Goal: Task Accomplishment & Management: Complete application form

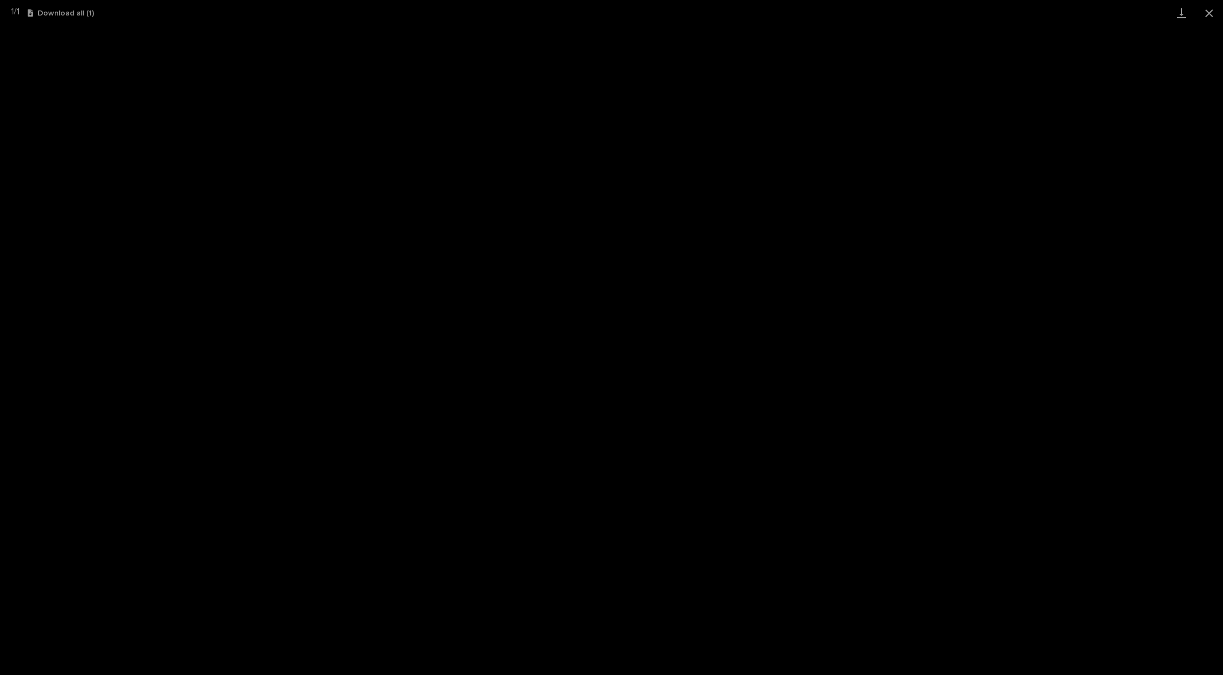
scroll to position [78, 0]
click at [1210, 12] on button "Close gallery" at bounding box center [1209, 13] width 28 height 26
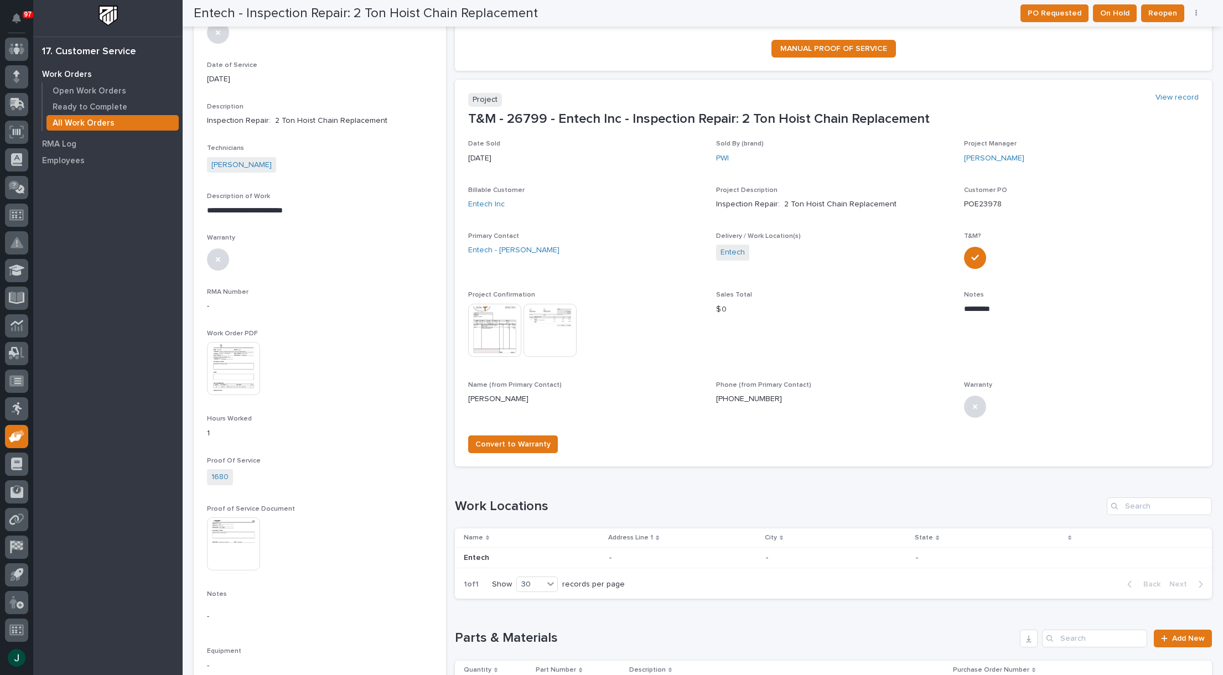
click at [69, 124] on p "All Work Orders" at bounding box center [84, 123] width 62 height 10
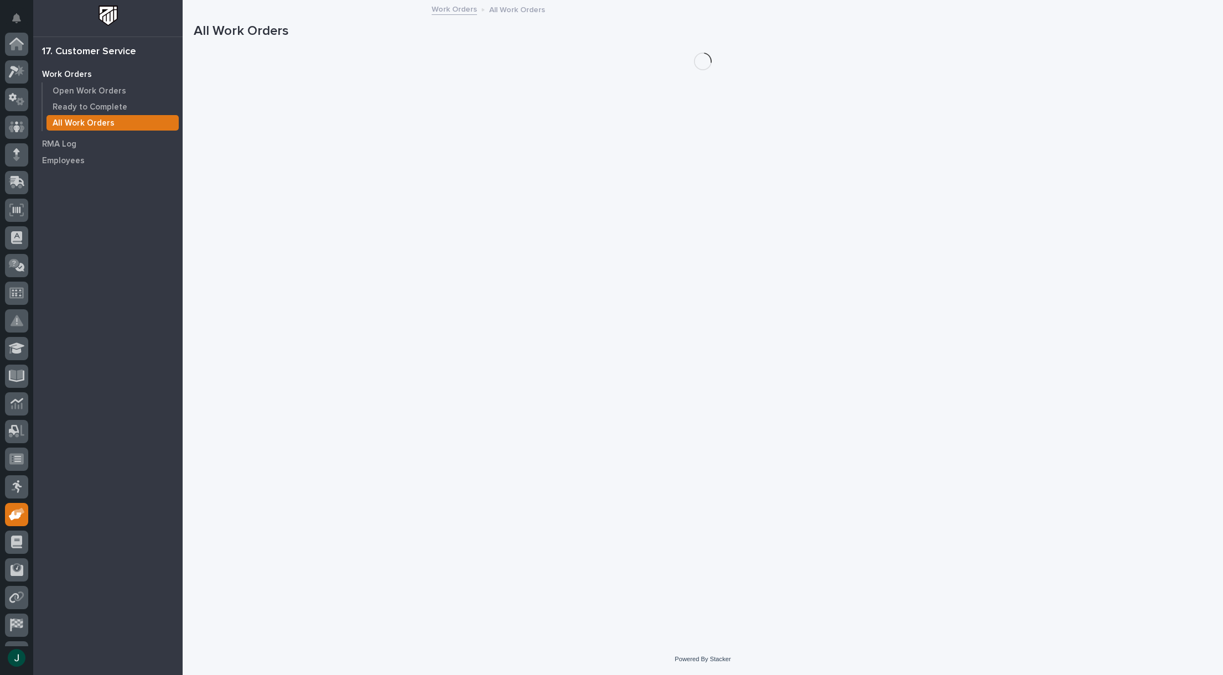
scroll to position [78, 0]
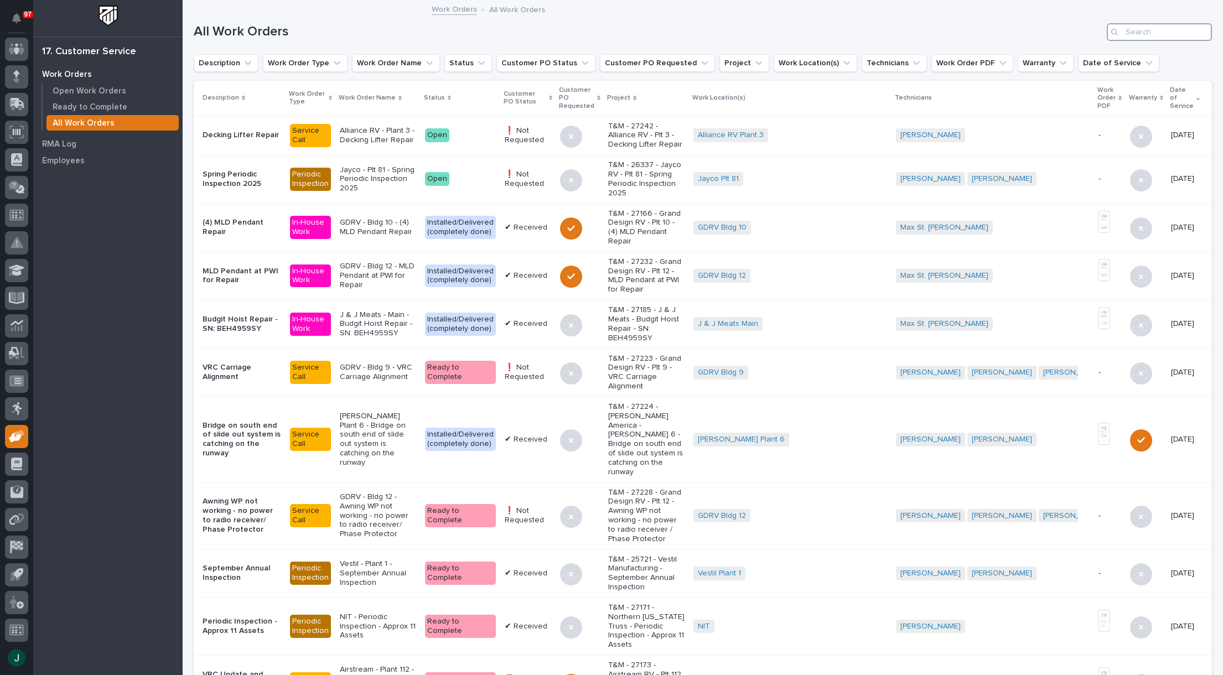
click at [1133, 36] on input "Search" at bounding box center [1159, 32] width 105 height 18
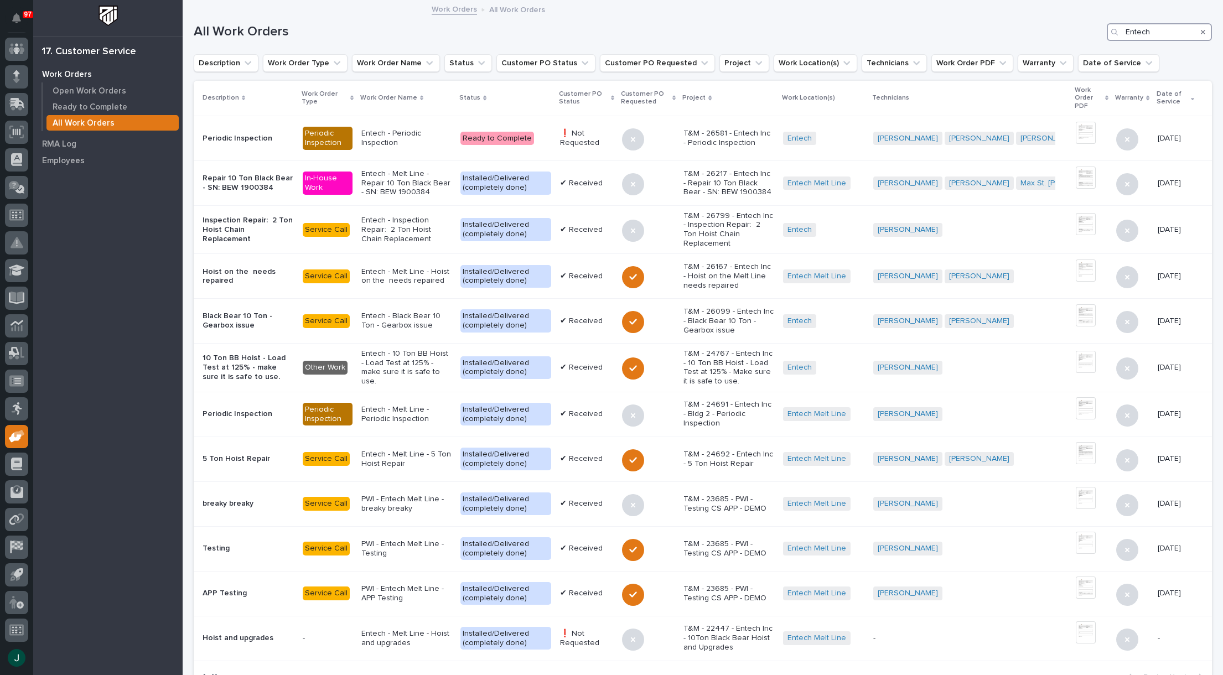
click at [1164, 33] on input "Entech" at bounding box center [1159, 32] width 105 height 18
type input "E"
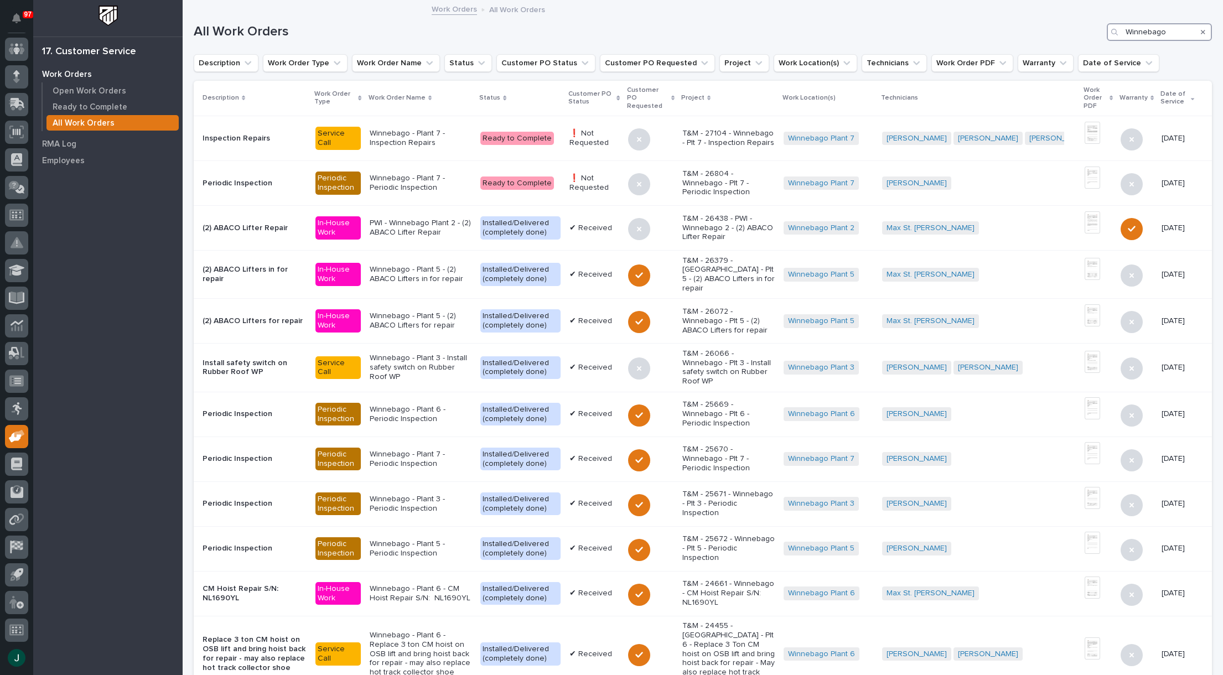
type input "Winnebago"
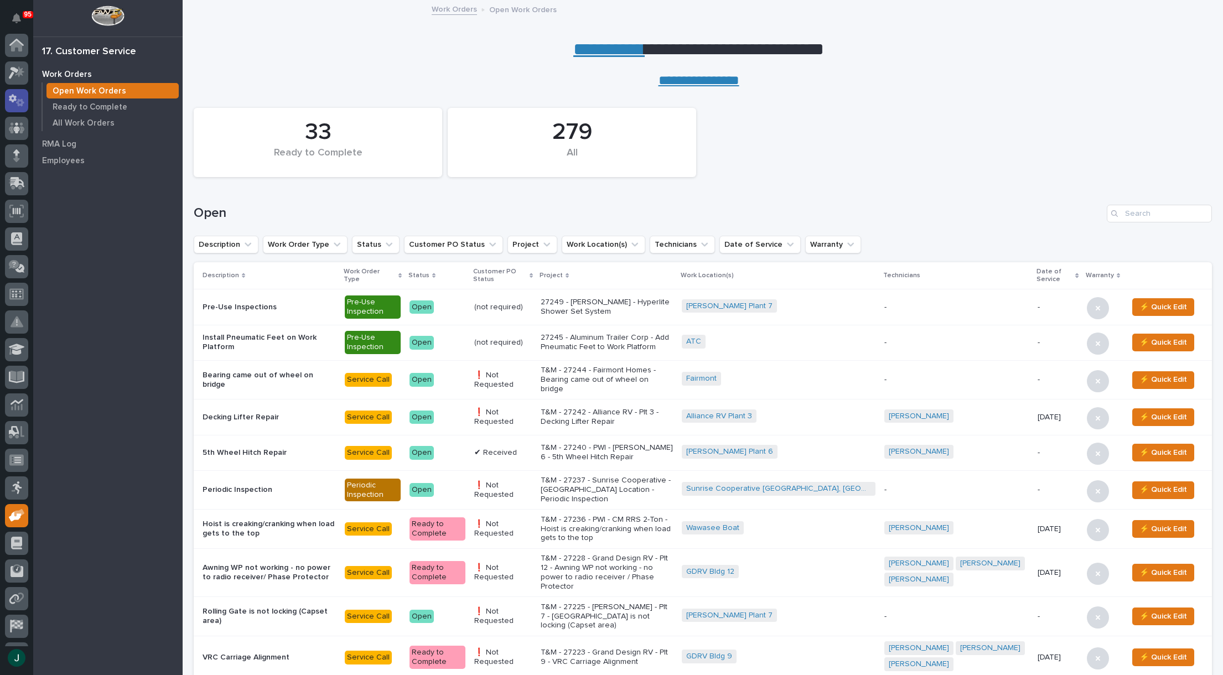
scroll to position [51, 0]
click at [20, 51] on icon at bounding box center [17, 49] width 16 height 13
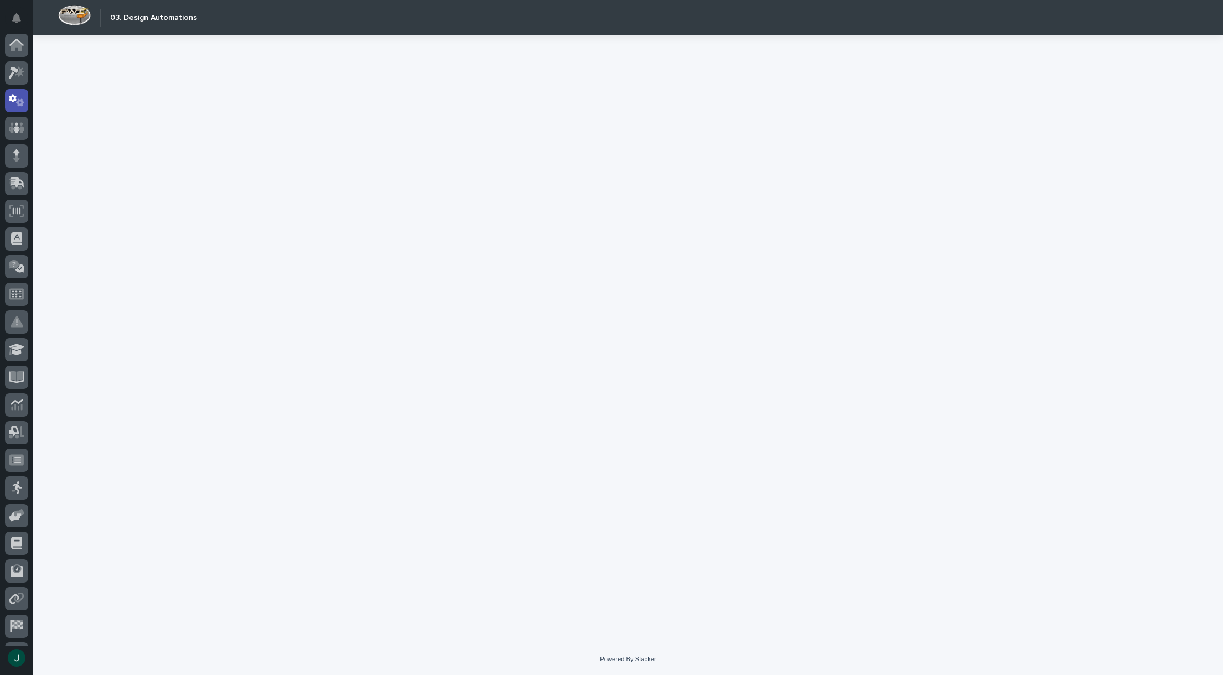
scroll to position [51, 0]
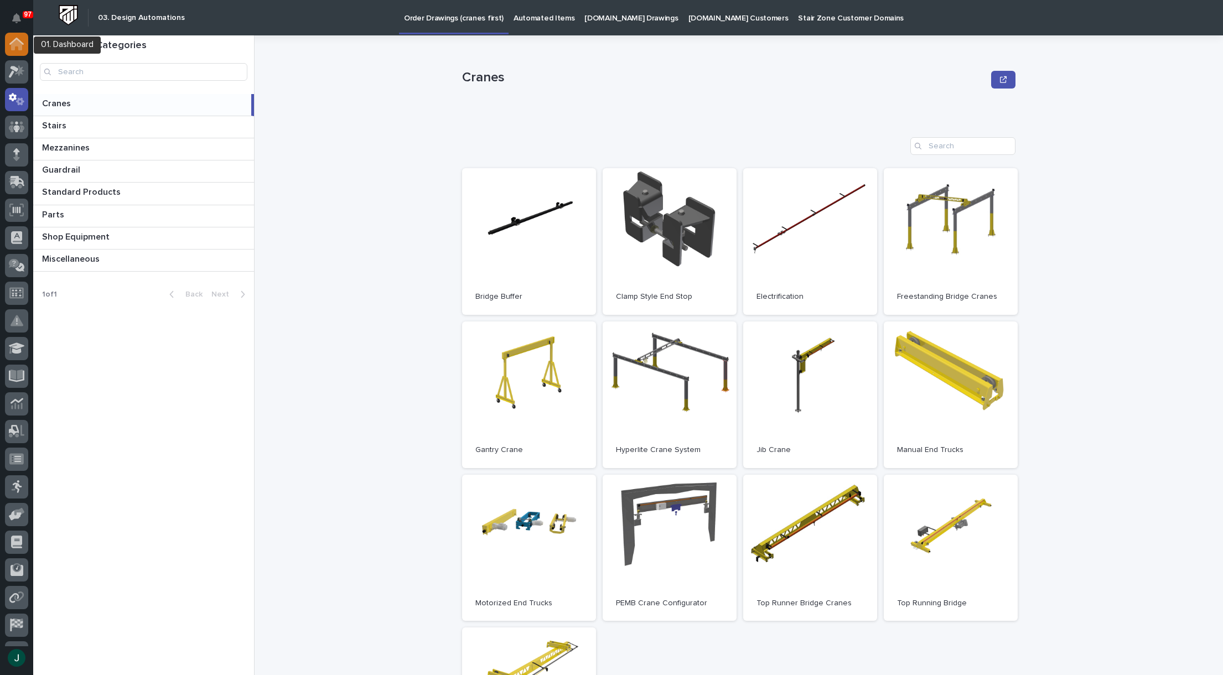
click at [12, 49] on icon at bounding box center [16, 44] width 11 height 11
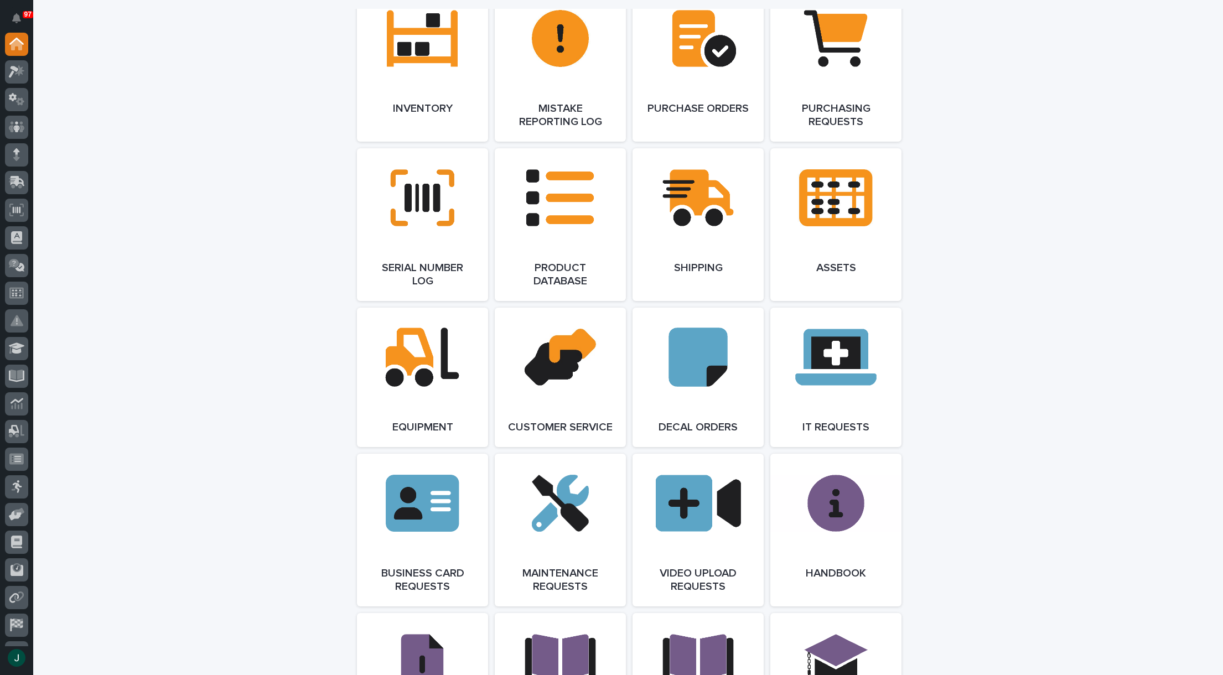
scroll to position [1217, 0]
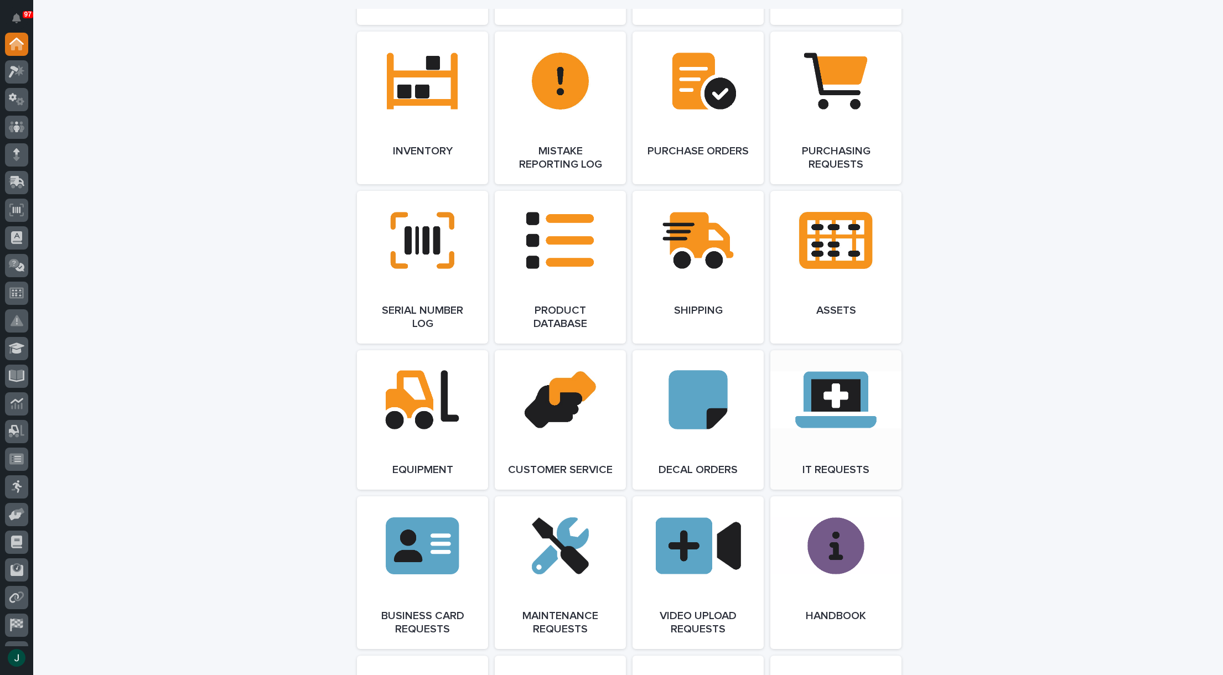
click at [797, 399] on link "Open Link" at bounding box center [835, 419] width 131 height 139
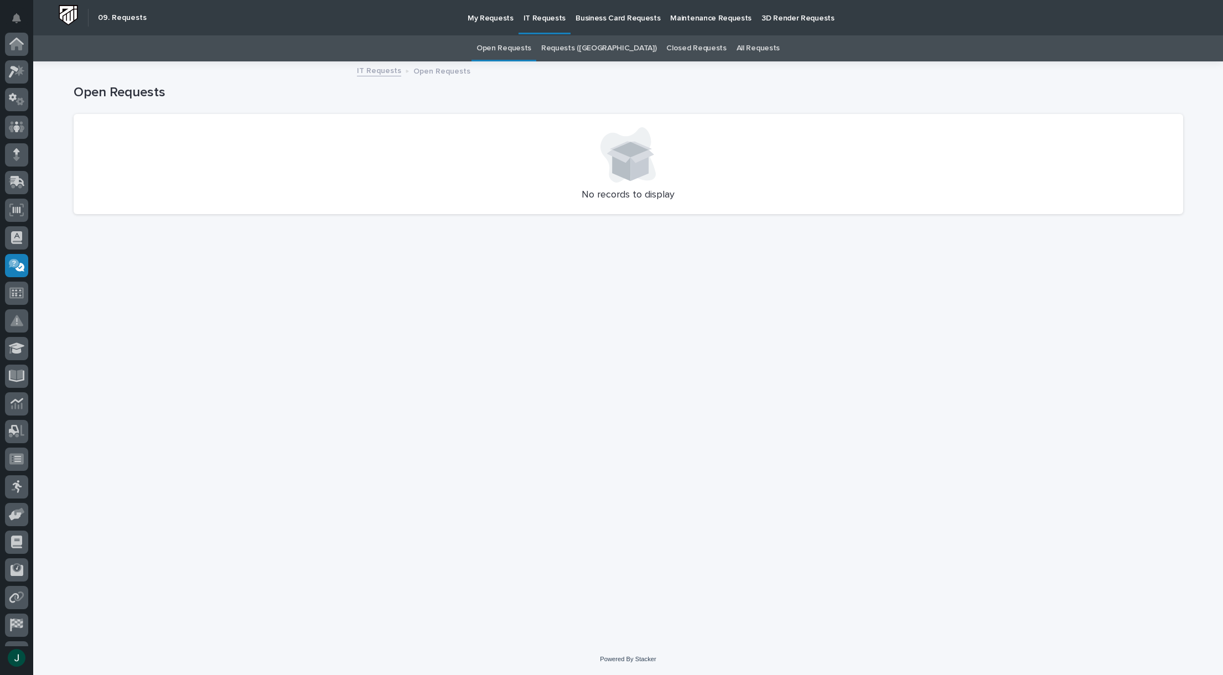
scroll to position [78, 0]
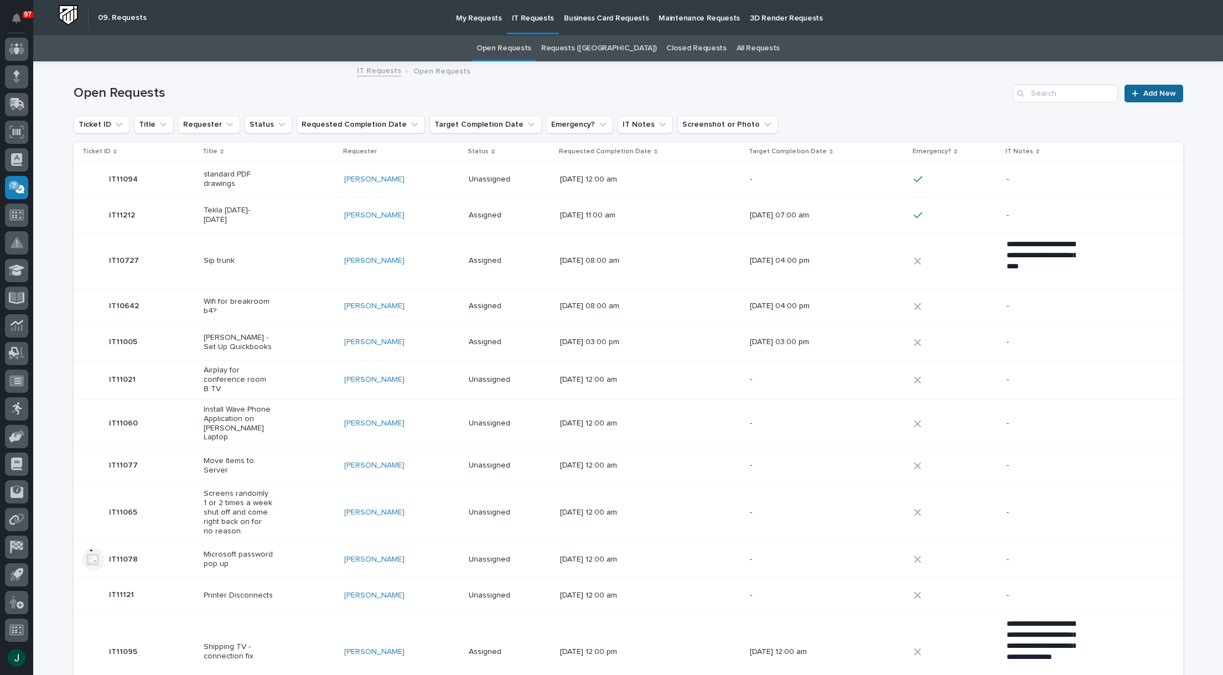
click at [1165, 91] on span "Add New" at bounding box center [1159, 94] width 33 height 8
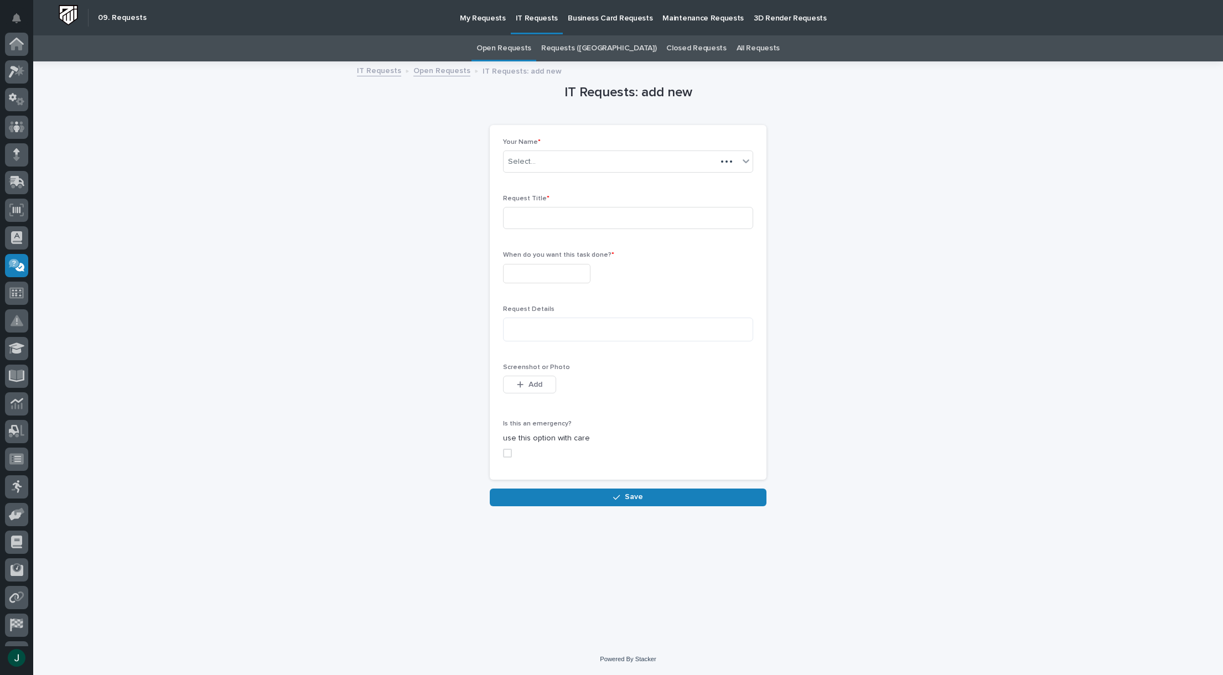
scroll to position [78, 0]
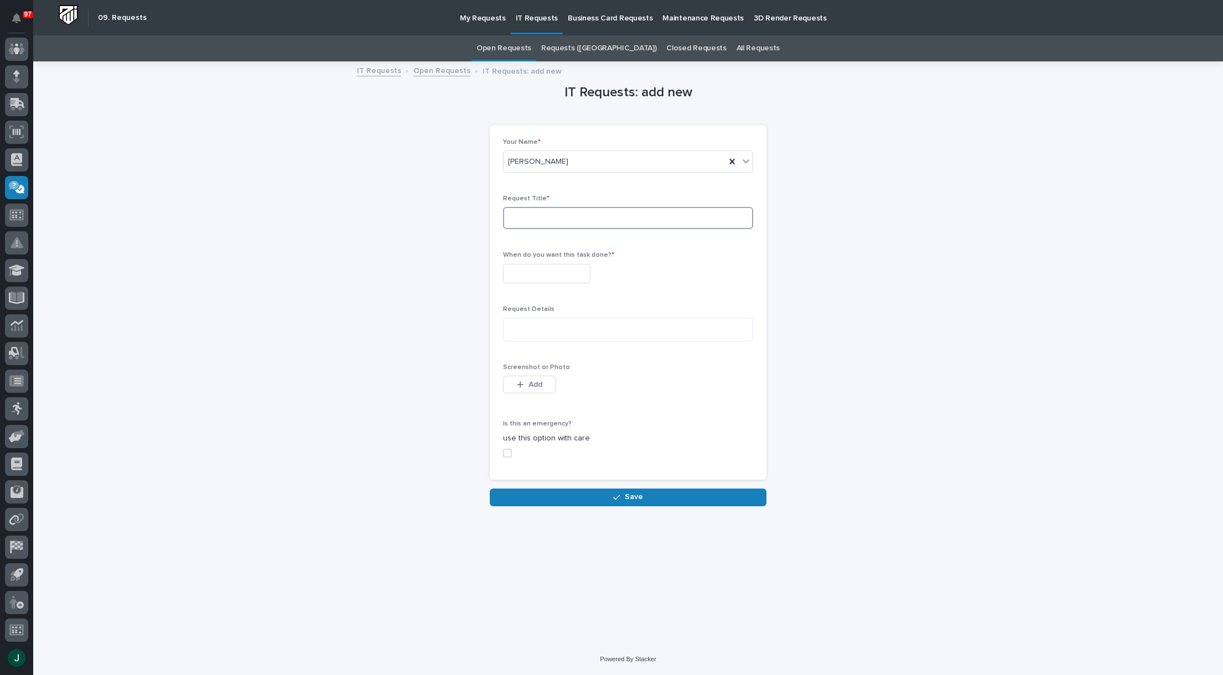
click at [534, 225] on input at bounding box center [628, 218] width 250 height 22
type input "Printer Malfunctioning"
click at [538, 270] on input "text" at bounding box center [546, 273] width 87 height 19
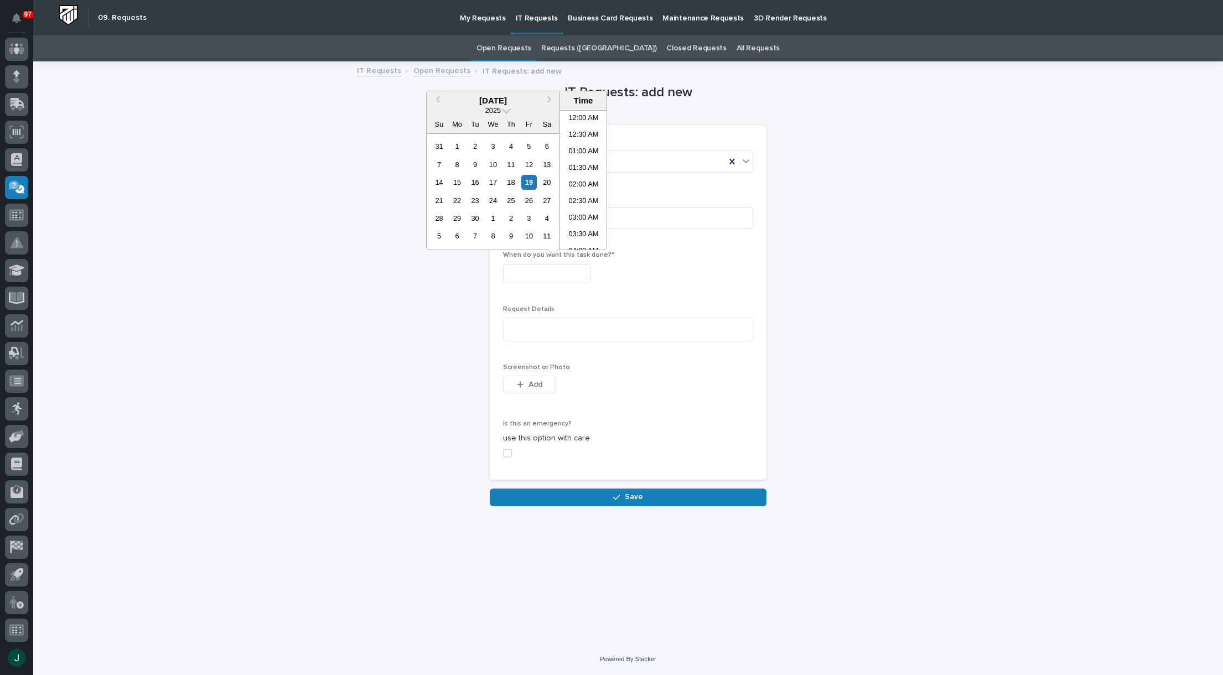
scroll to position [304, 0]
click at [463, 203] on div "22" at bounding box center [456, 200] width 15 height 15
type input "**********"
click at [546, 326] on textarea at bounding box center [628, 330] width 250 height 24
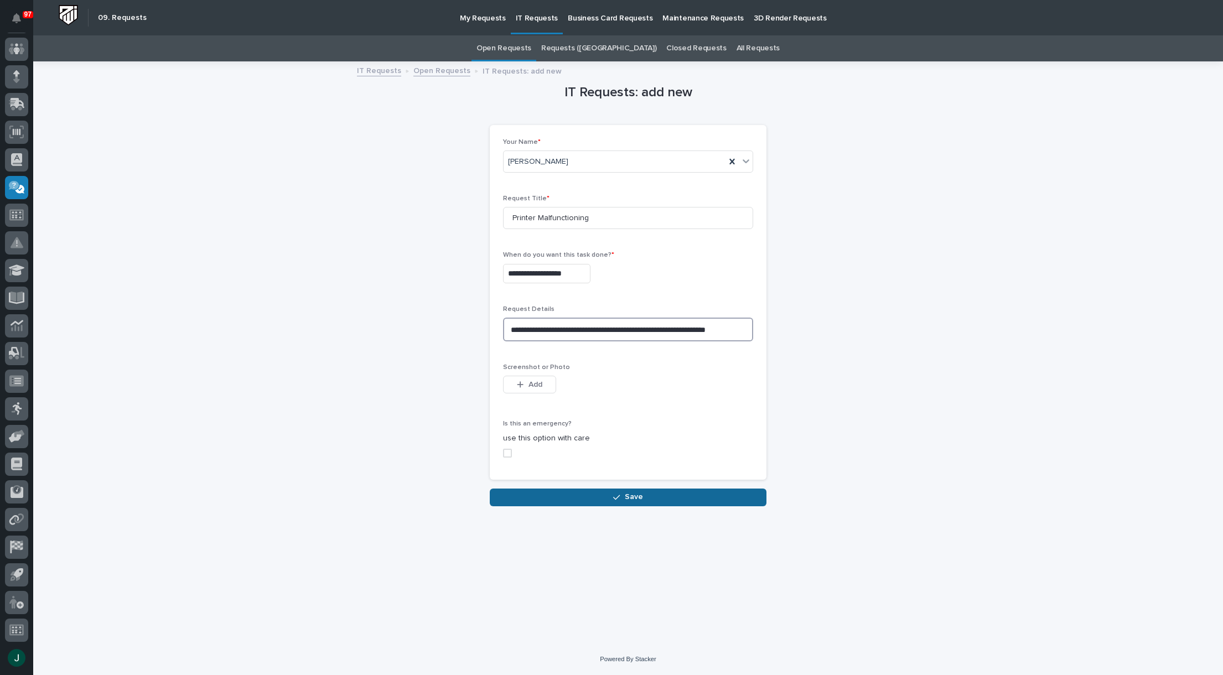
type textarea "**********"
click at [593, 496] on button "Save" at bounding box center [628, 498] width 277 height 18
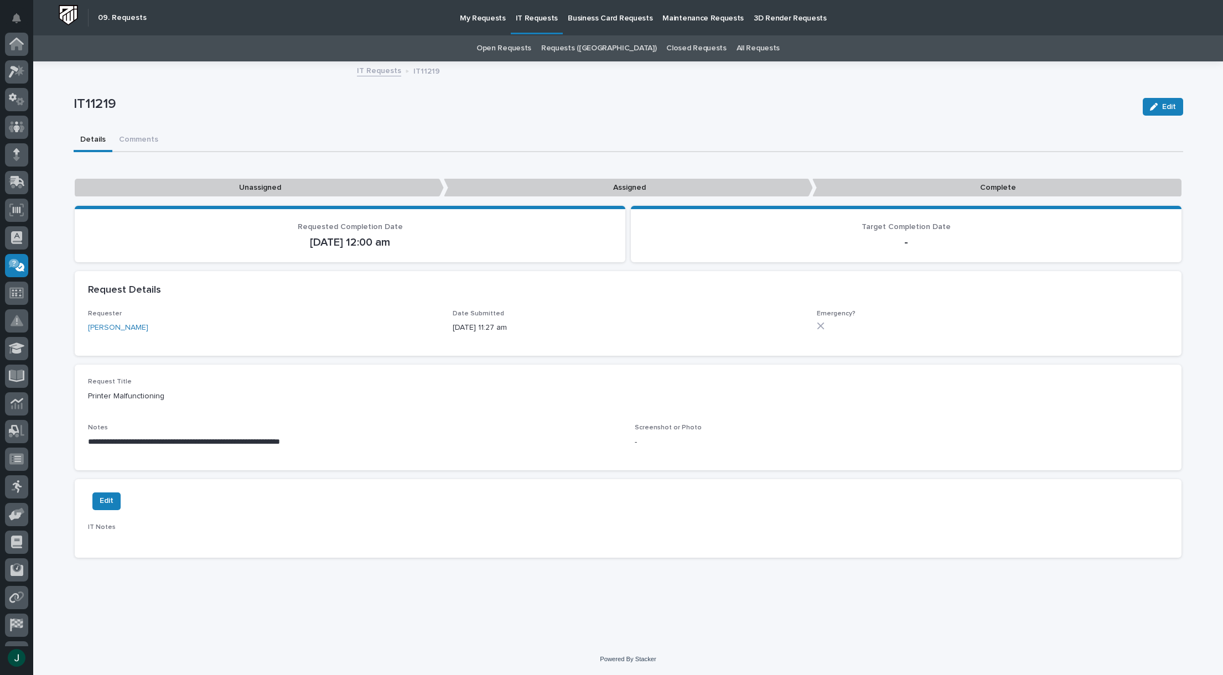
scroll to position [78, 0]
